Goal: Information Seeking & Learning: Learn about a topic

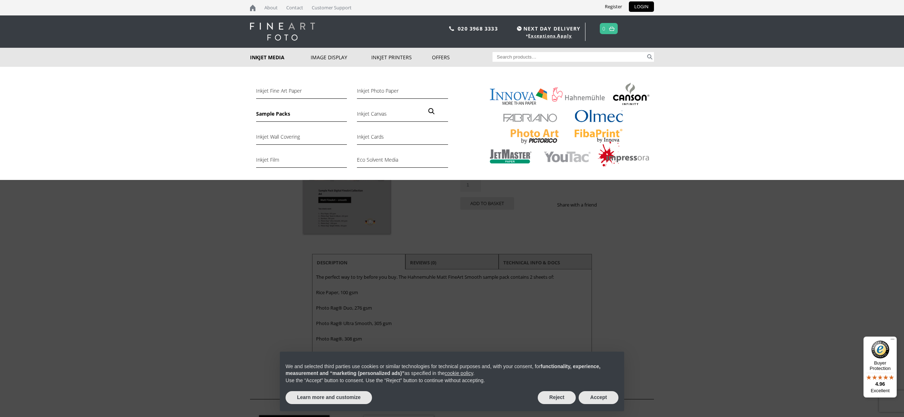
click at [264, 114] on link "Sample Packs" at bounding box center [301, 115] width 91 height 12
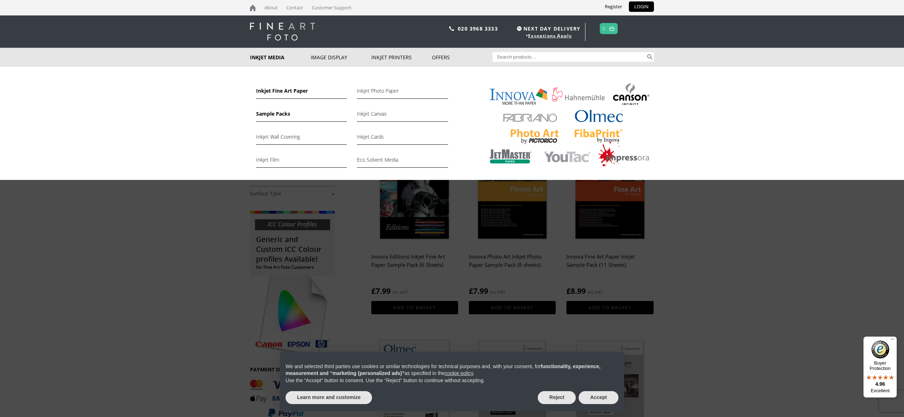
click at [272, 90] on link "Inkjet Fine Art Paper" at bounding box center [301, 92] width 91 height 12
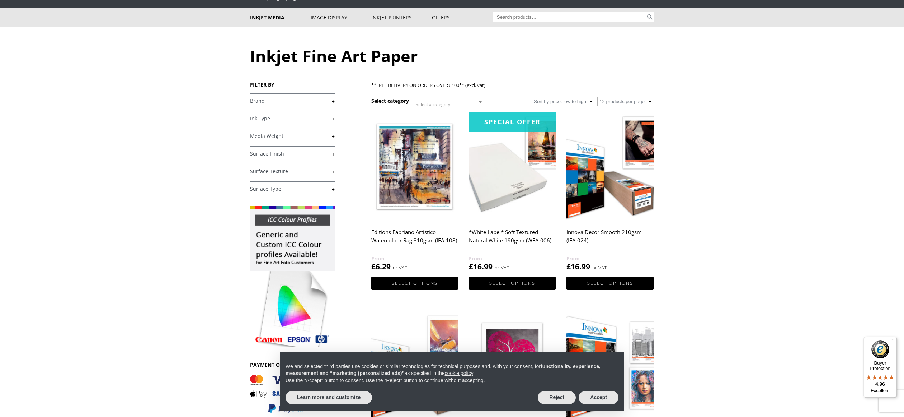
scroll to position [41, 0]
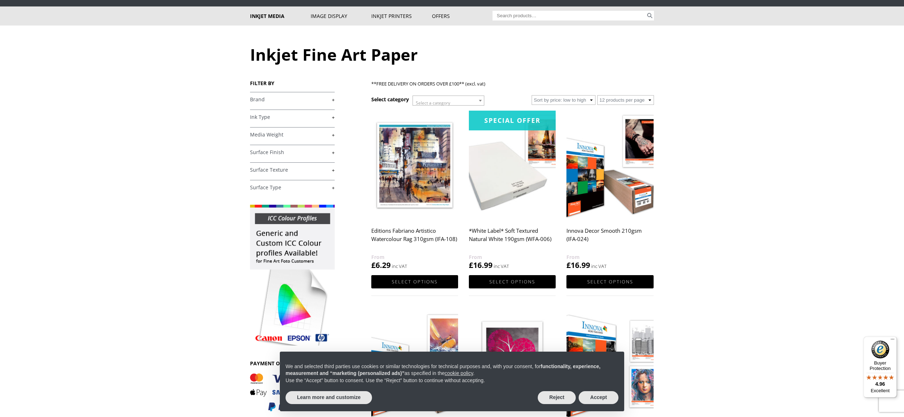
click at [332, 133] on link "+" at bounding box center [292, 134] width 85 height 7
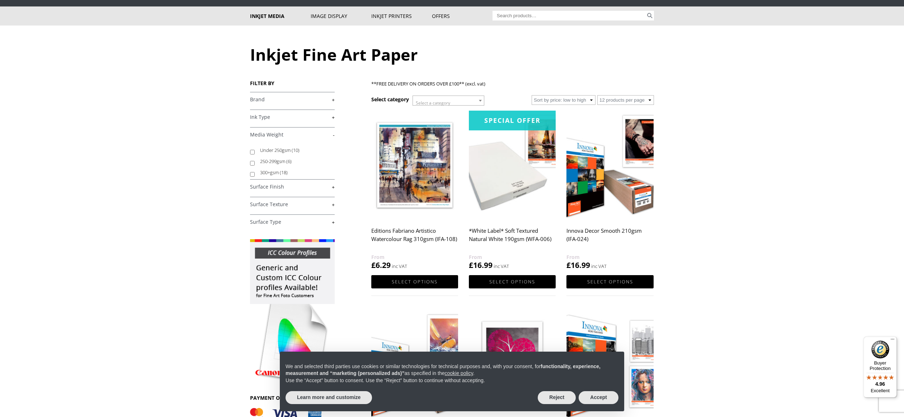
click at [252, 163] on input "250-299gsm (6)" at bounding box center [252, 163] width 5 height 5
checkbox input "true"
click at [253, 172] on input "300+gsm (18)" at bounding box center [252, 174] width 5 height 5
click at [253, 174] on input "300+gsm (18)" at bounding box center [252, 174] width 5 height 5
click at [252, 174] on input "300+gsm (18)" at bounding box center [252, 174] width 5 height 5
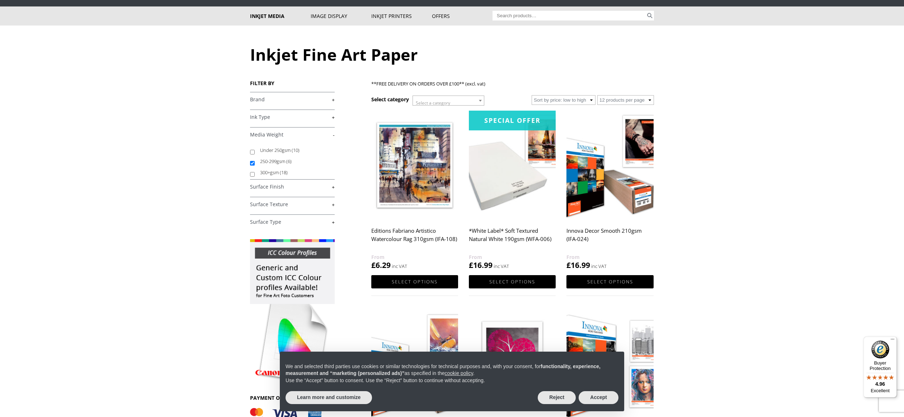
checkbox input "true"
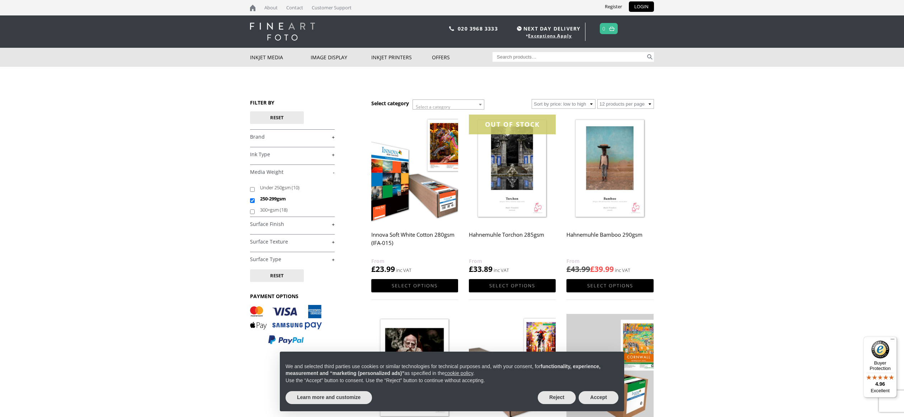
click at [252, 211] on input "300+gsm (18)" at bounding box center [252, 211] width 5 height 5
checkbox input "true"
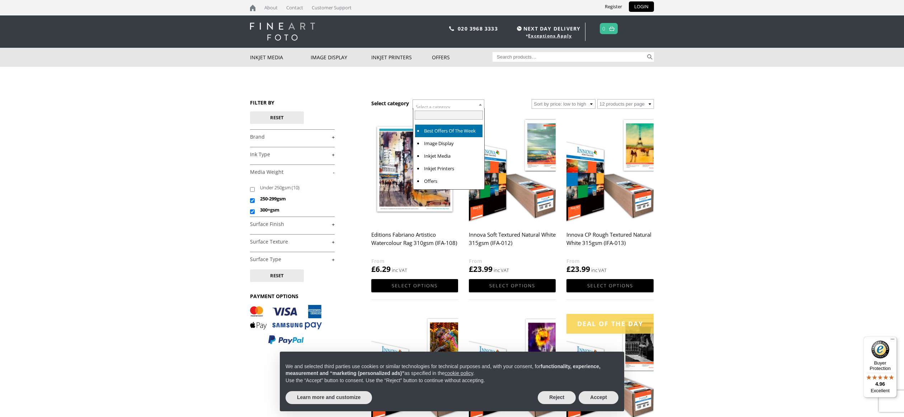
click at [467, 100] on span "Select a category" at bounding box center [448, 107] width 71 height 14
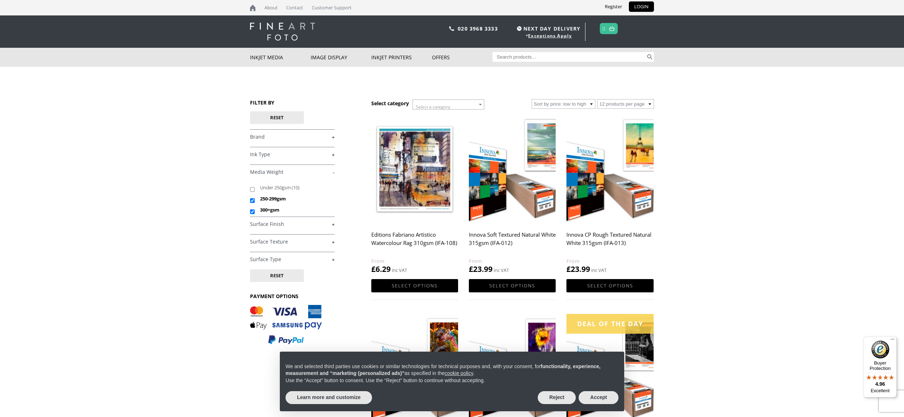
click at [735, 127] on body "NEXT DAY DELIVERY * Exceptions Apply About Contact Customer Support Register LO…" at bounding box center [452, 208] width 904 height 417
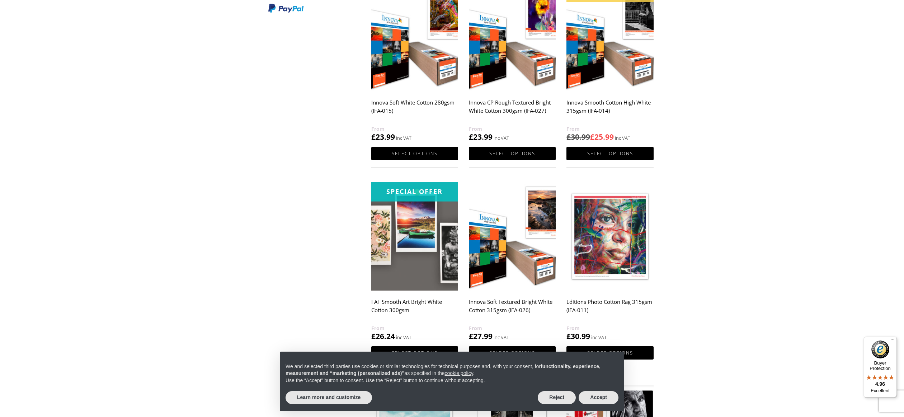
scroll to position [618, 0]
